Goal: Information Seeking & Learning: Learn about a topic

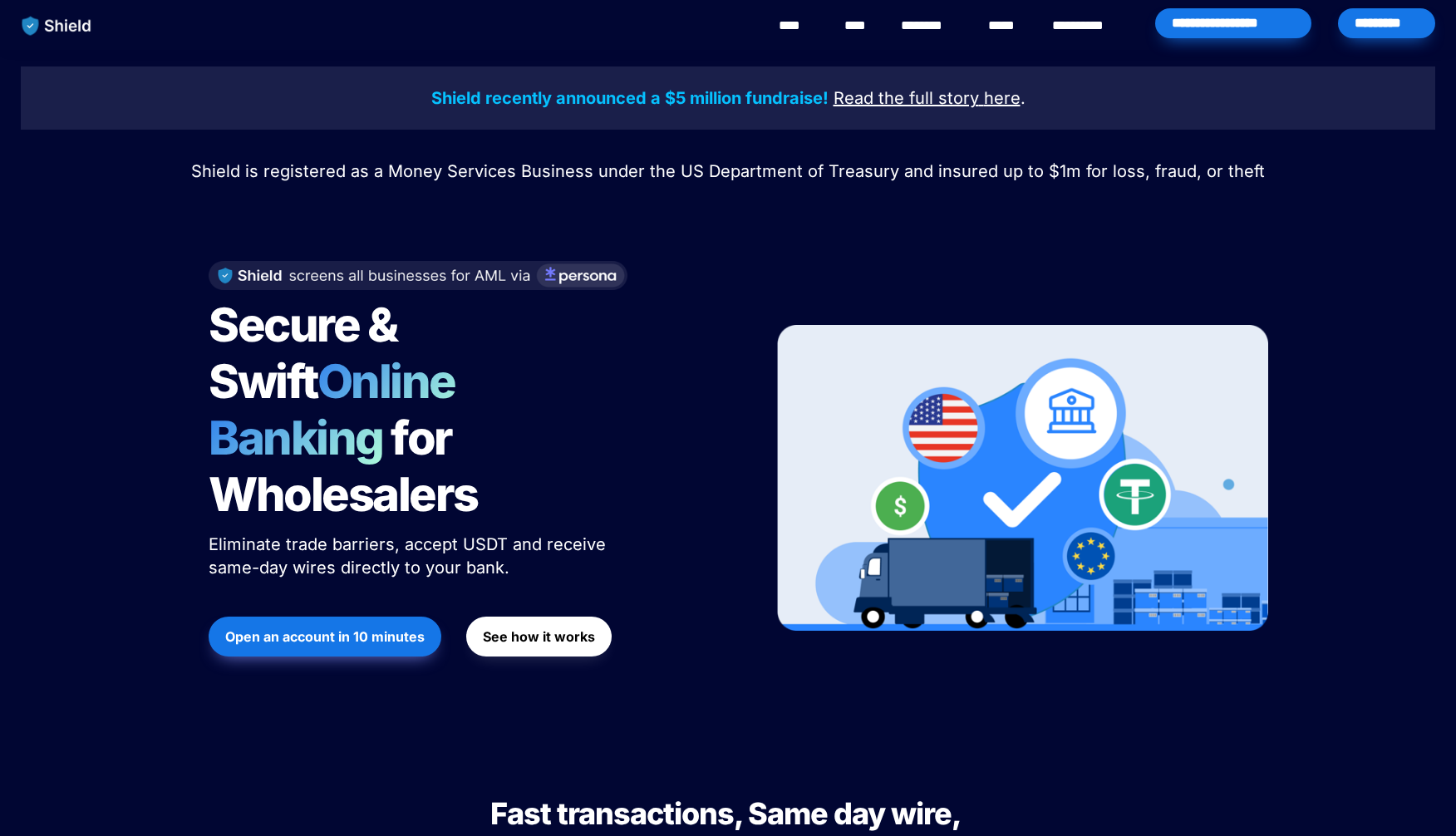
click at [704, 97] on strong "Shield recently announced a $5 million fundraise!" at bounding box center [630, 98] width 397 height 20
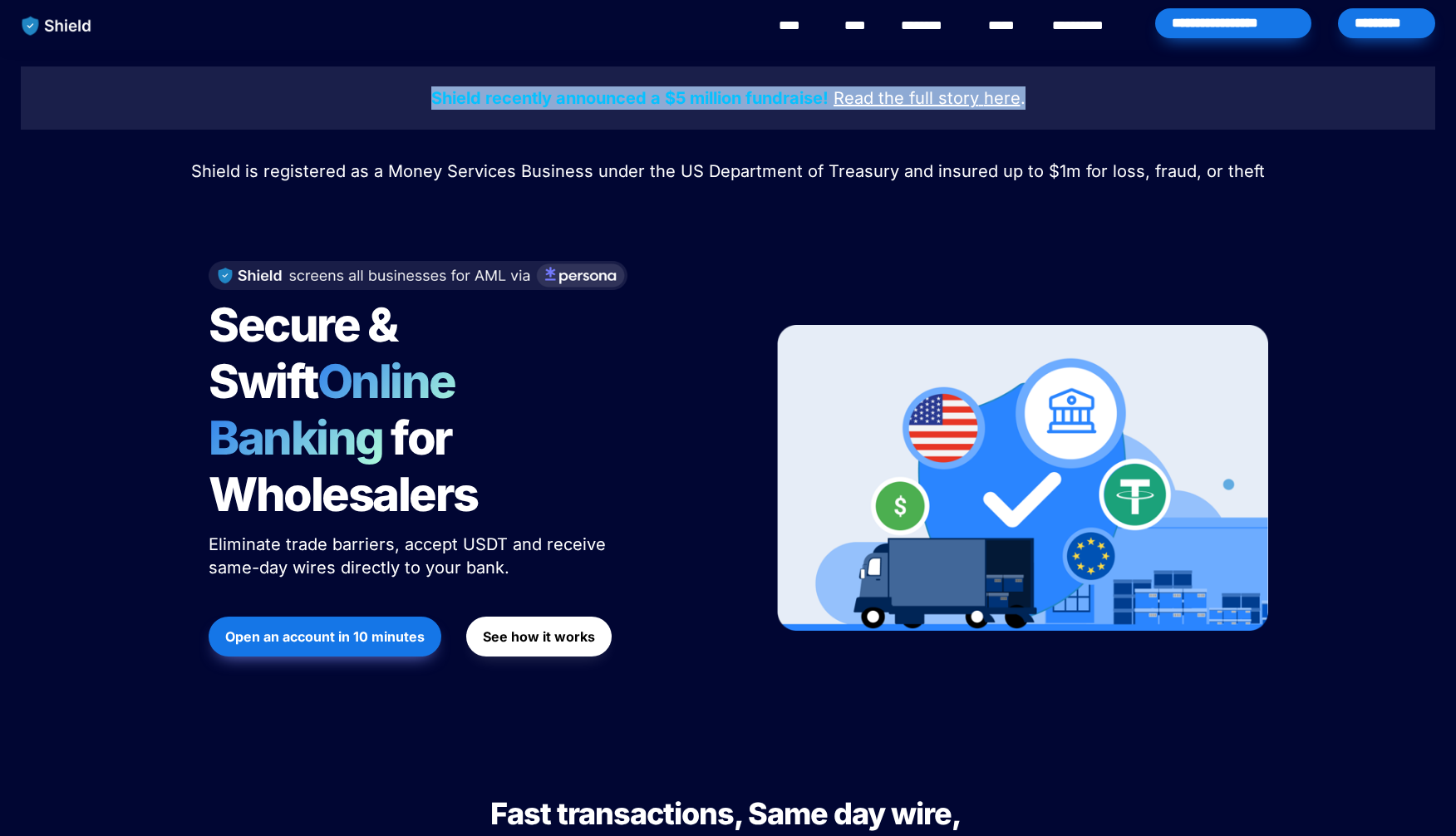
click at [926, 28] on link "********" at bounding box center [931, 25] width 59 height 20
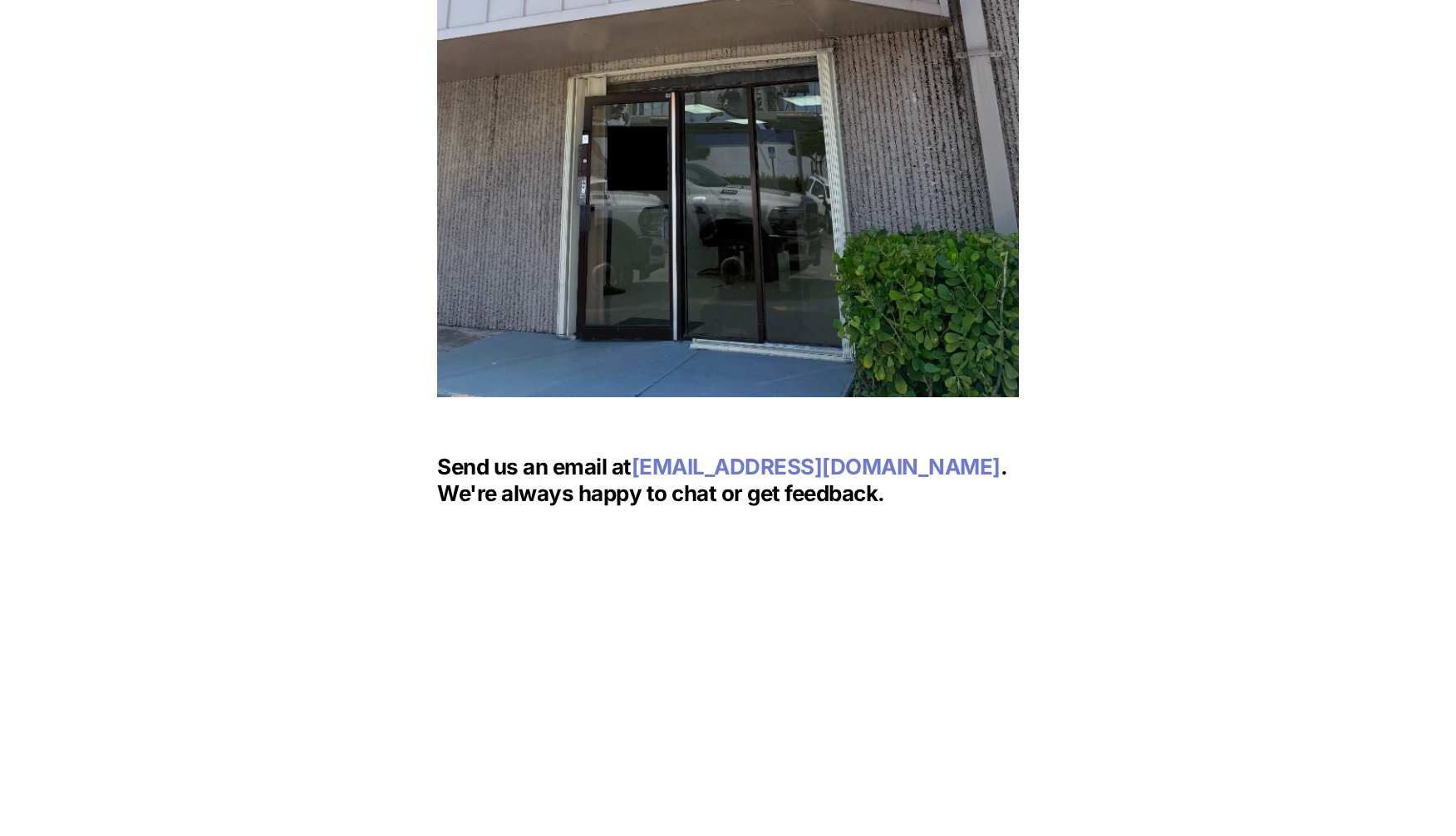
scroll to position [2132, 0]
